Goal: Navigation & Orientation: Find specific page/section

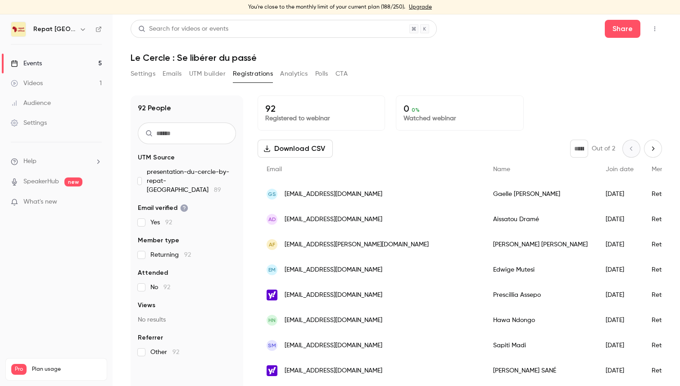
click at [650, 151] on icon "Next page" at bounding box center [653, 148] width 10 height 7
type input "*"
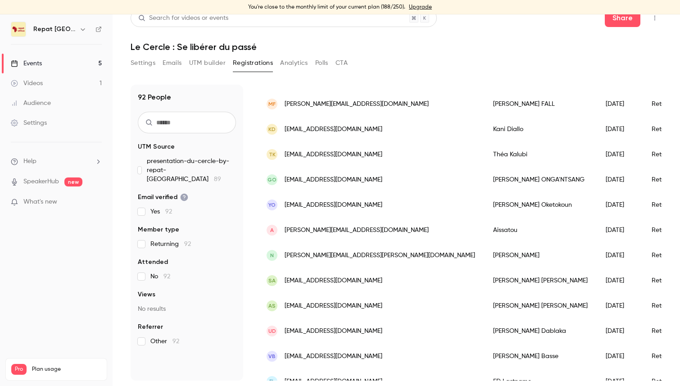
scroll to position [849, 0]
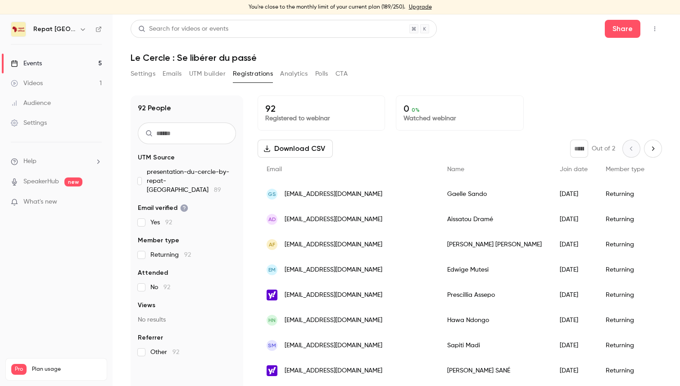
click at [53, 80] on link "Videos 1" at bounding box center [56, 83] width 113 height 20
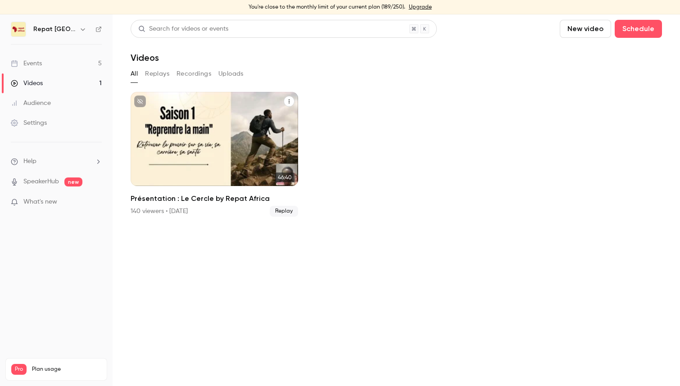
click at [197, 137] on div "Repat [GEOGRAPHIC_DATA] [DATE] Présentation : Le Cercle by Repat [GEOGRAPHIC_DA…" at bounding box center [214, 139] width 167 height 94
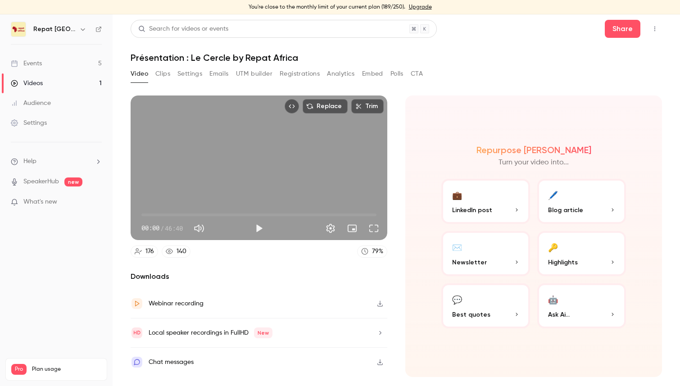
click at [469, 203] on button "💼 LinkedIn post" at bounding box center [485, 201] width 89 height 45
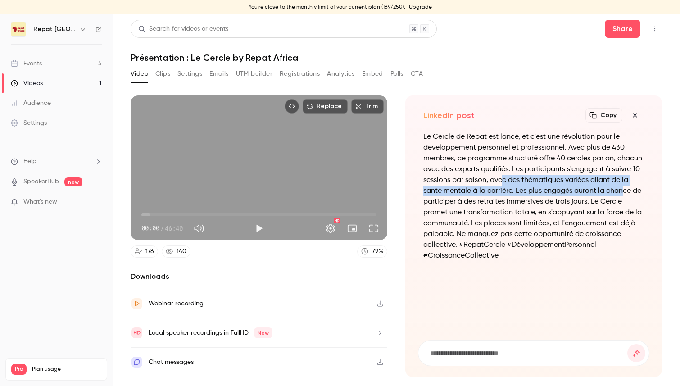
drag, startPoint x: 500, startPoint y: 181, endPoint x: 621, endPoint y: 191, distance: 120.6
click at [621, 191] on p "Le Cercle de Repat est lancé, et c'est une révolution pour le développement per…" at bounding box center [533, 196] width 221 height 130
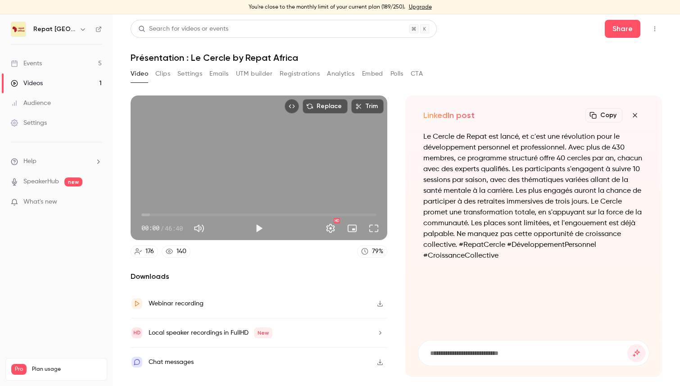
click at [612, 197] on p "Le Cercle de Repat est lancé, et c'est une révolution pour le développement per…" at bounding box center [533, 196] width 221 height 130
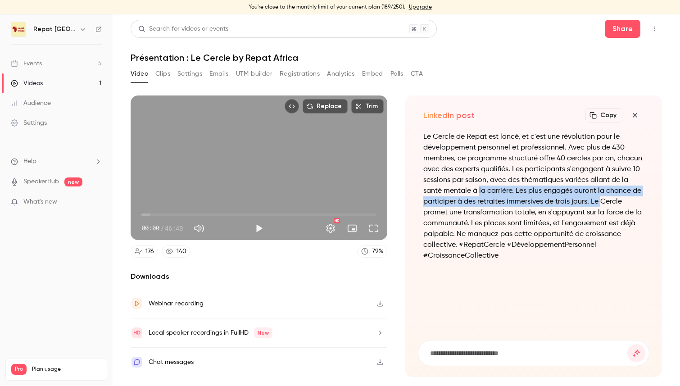
drag, startPoint x: 502, startPoint y: 197, endPoint x: 599, endPoint y: 204, distance: 97.1
click at [599, 204] on p "Le Cercle de Repat est lancé, et c'est une révolution pour le développement per…" at bounding box center [533, 196] width 221 height 130
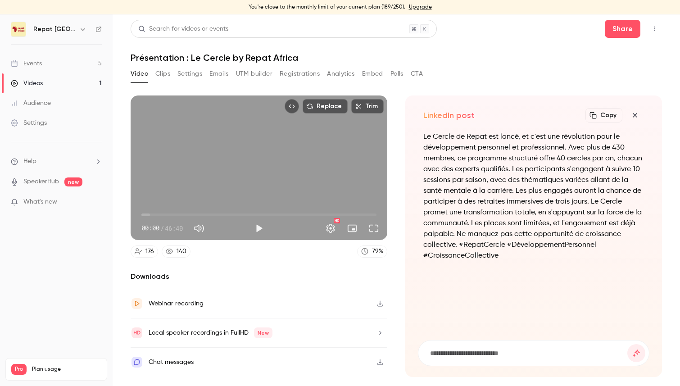
click at [568, 214] on p "Le Cercle de Repat est lancé, et c'est une révolution pour le développement per…" at bounding box center [533, 196] width 221 height 130
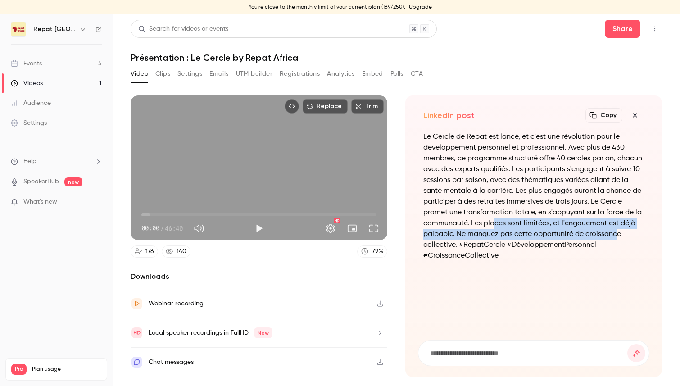
drag, startPoint x: 502, startPoint y: 223, endPoint x: 610, endPoint y: 233, distance: 108.5
click at [614, 230] on p "Le Cercle de Repat est lancé, et c'est une révolution pour le développement per…" at bounding box center [533, 196] width 221 height 130
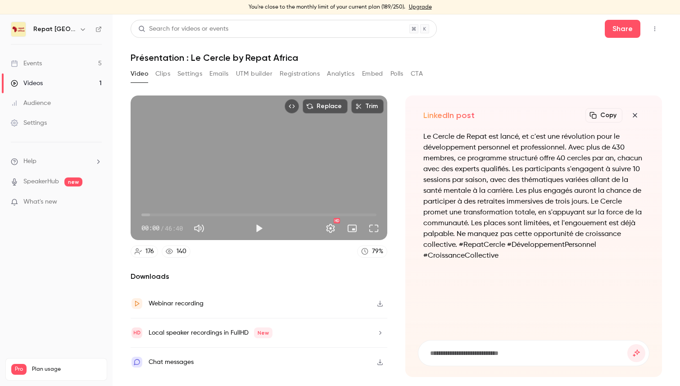
click at [573, 237] on p "Le Cercle de Repat est lancé, et c'est une révolution pour le développement per…" at bounding box center [533, 196] width 221 height 130
click at [29, 61] on div "Events" at bounding box center [26, 63] width 31 height 9
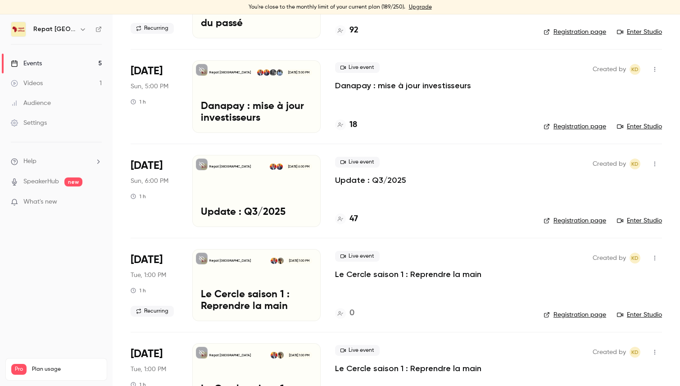
scroll to position [128, 0]
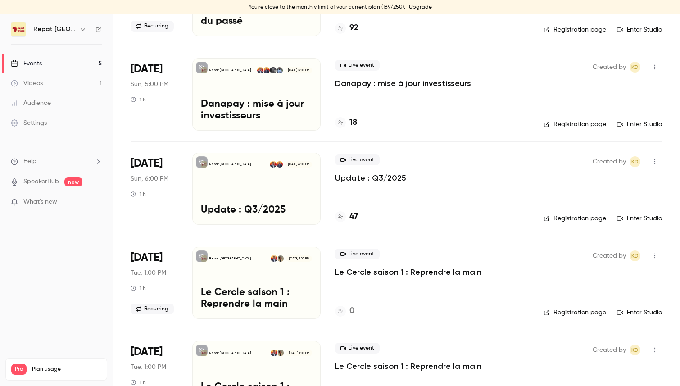
click at [361, 83] on p "Danapay : mise à jour investisseurs" at bounding box center [403, 83] width 136 height 11
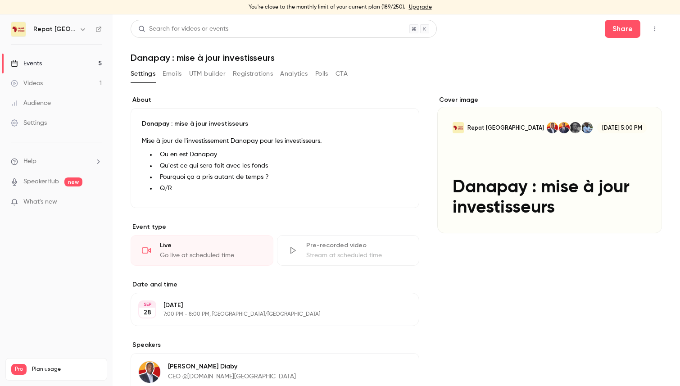
click at [660, 27] on button "button" at bounding box center [654, 29] width 14 height 14
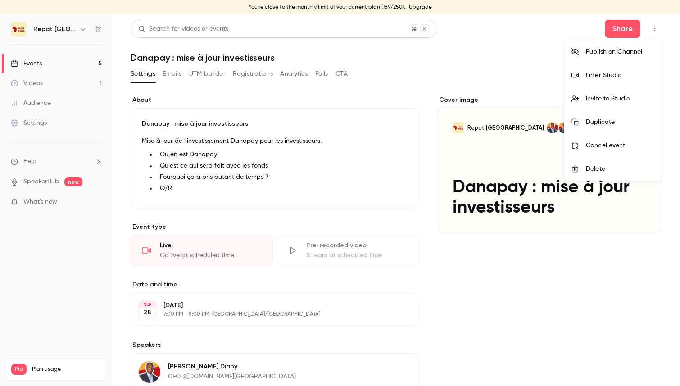
click at [635, 69] on li "Enter Studio" at bounding box center [612, 74] width 97 height 23
